Goal: Task Accomplishment & Management: Manage account settings

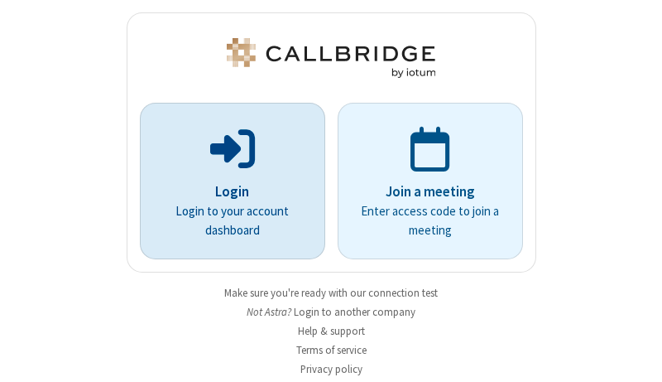
click at [226, 191] on p "Login" at bounding box center [232, 192] width 139 height 22
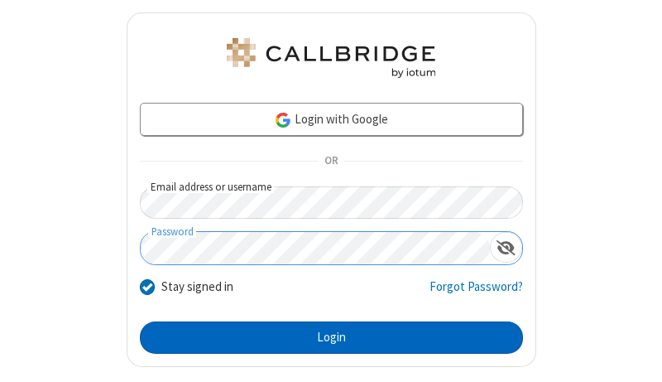
click at [325, 337] on button "Login" at bounding box center [331, 337] width 383 height 33
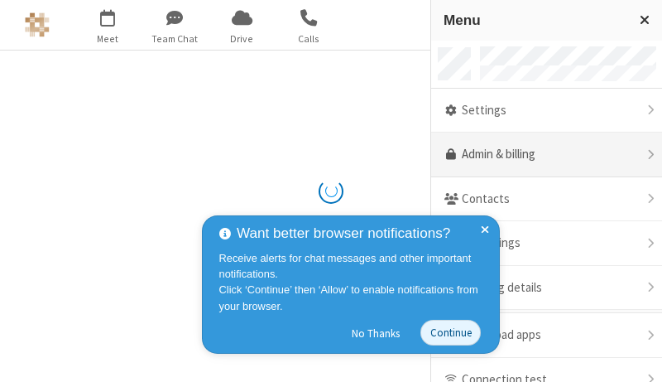
click at [541, 155] on link "Admin & billing" at bounding box center [546, 154] width 231 height 45
